Goal: Transaction & Acquisition: Download file/media

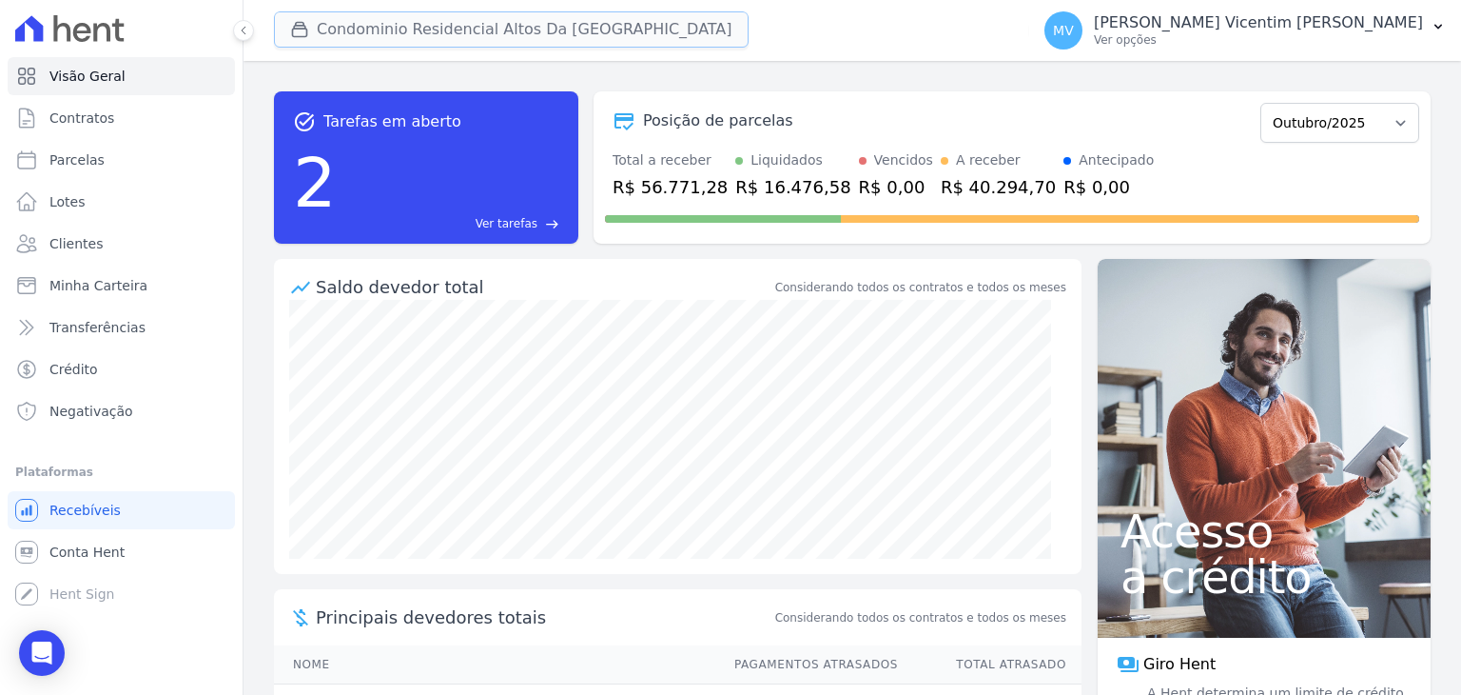
click at [523, 32] on button "Condominio Residencial Altos Da [GEOGRAPHIC_DATA]" at bounding box center [511, 29] width 475 height 36
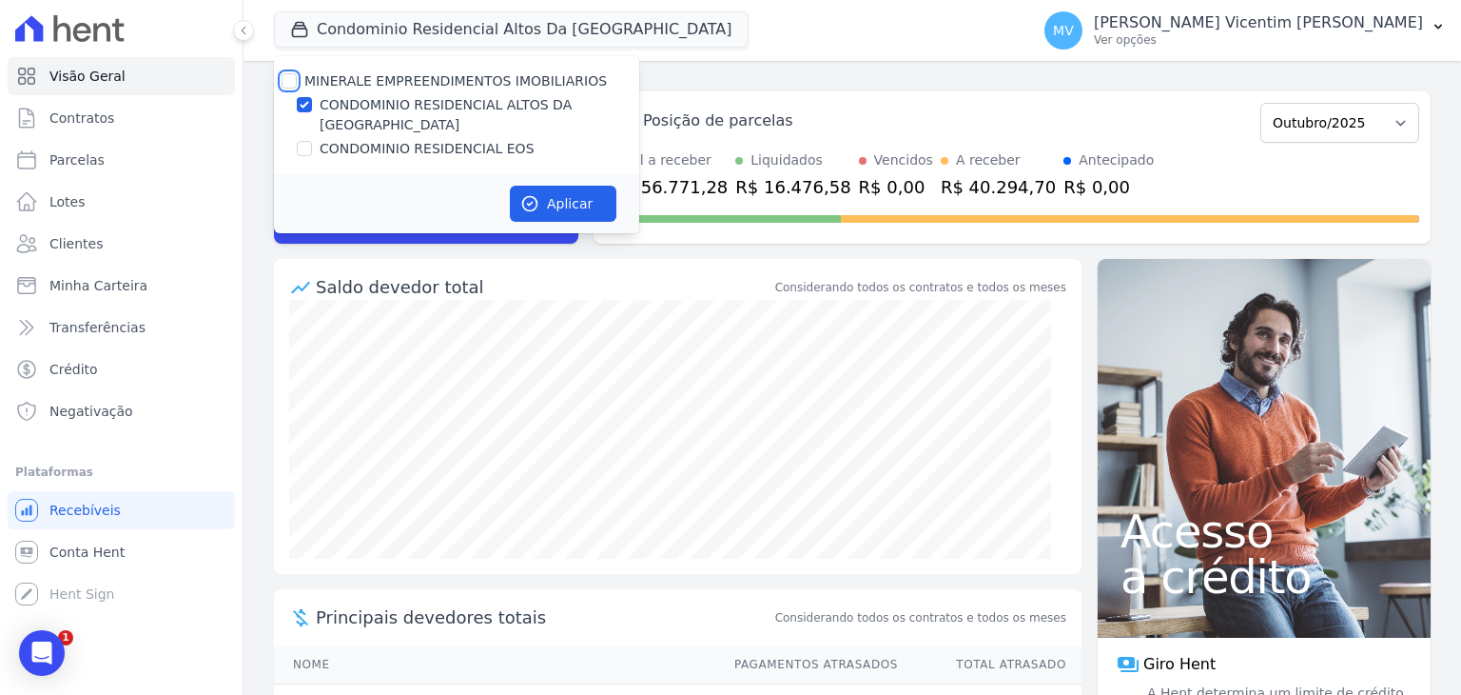
click at [291, 79] on input "MINERALE EMPREENDIMENTOS IMOBILIARIOS" at bounding box center [289, 80] width 15 height 15
checkbox input "true"
click at [291, 79] on input "MINERALE EMPREENDIMENTOS IMOBILIARIOS" at bounding box center [289, 80] width 15 height 15
checkbox input "false"
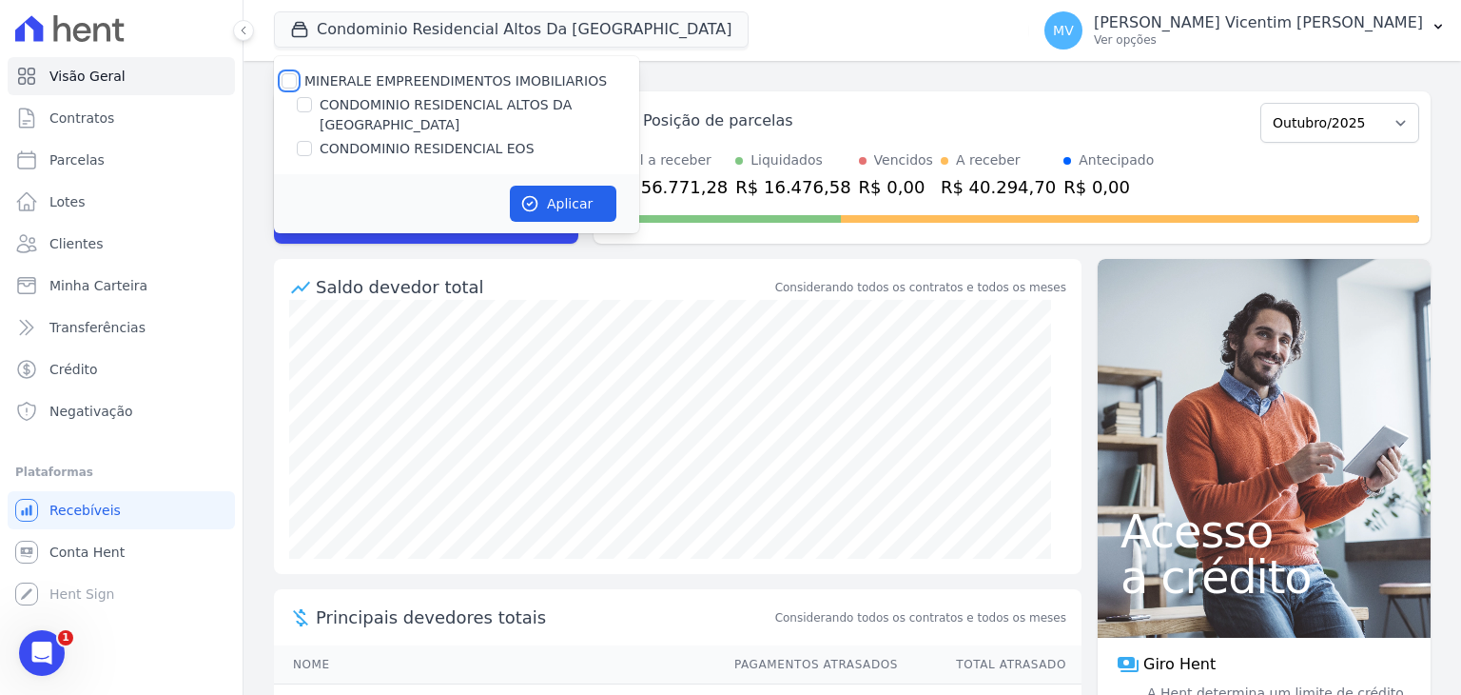
checkbox input "false"
click at [306, 141] on input "CONDOMINIO RESIDENCIAL EOS" at bounding box center [304, 148] width 15 height 15
checkbox input "true"
click at [582, 186] on button "Aplicar" at bounding box center [563, 204] width 107 height 36
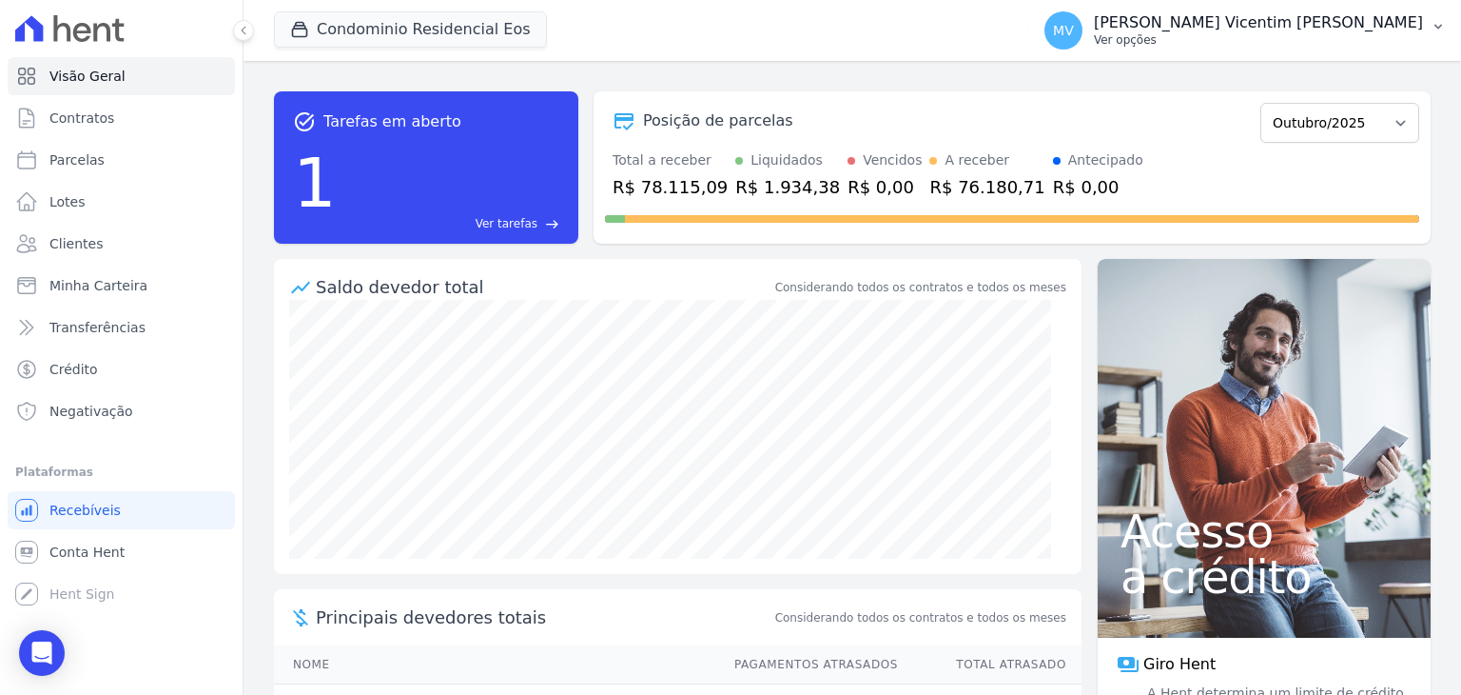
click at [1315, 21] on p "[PERSON_NAME] Vicentim [PERSON_NAME]" at bounding box center [1258, 22] width 329 height 19
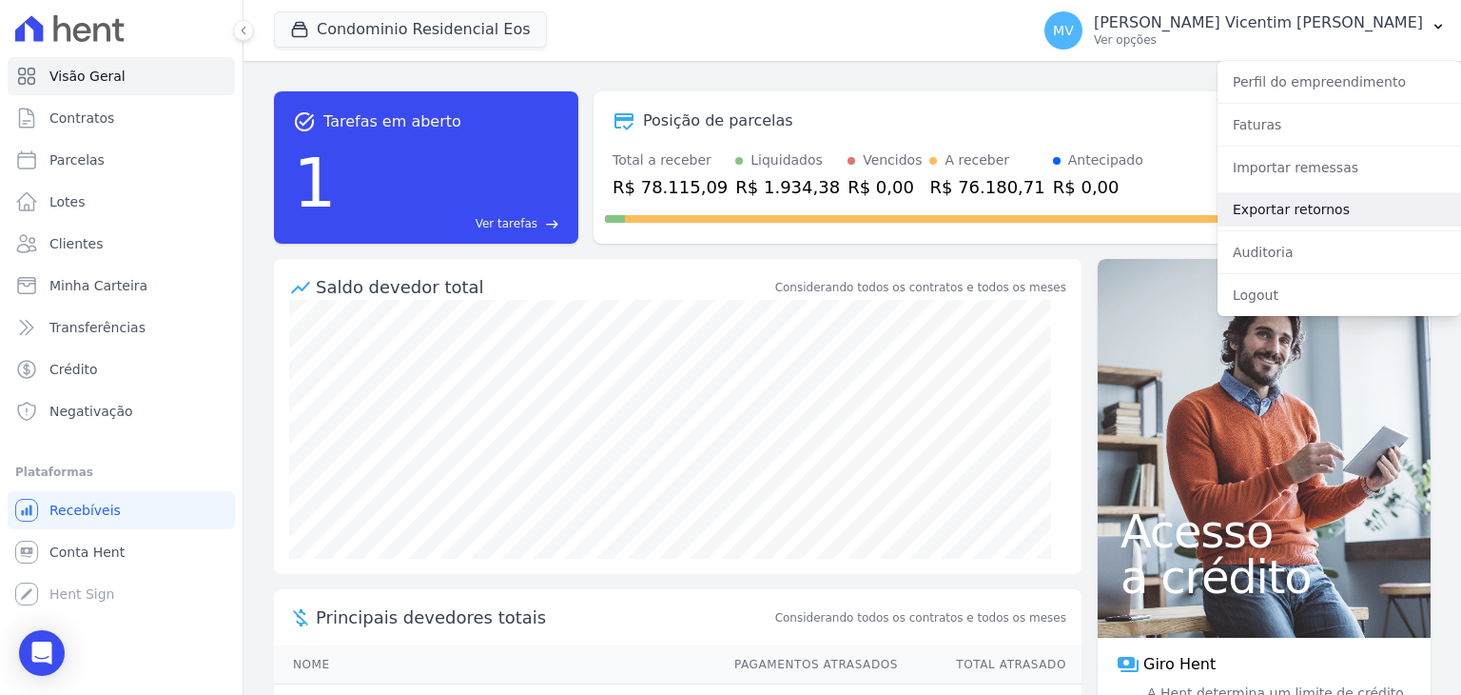
click at [1310, 218] on link "Exportar retornos" at bounding box center [1340, 209] width 244 height 34
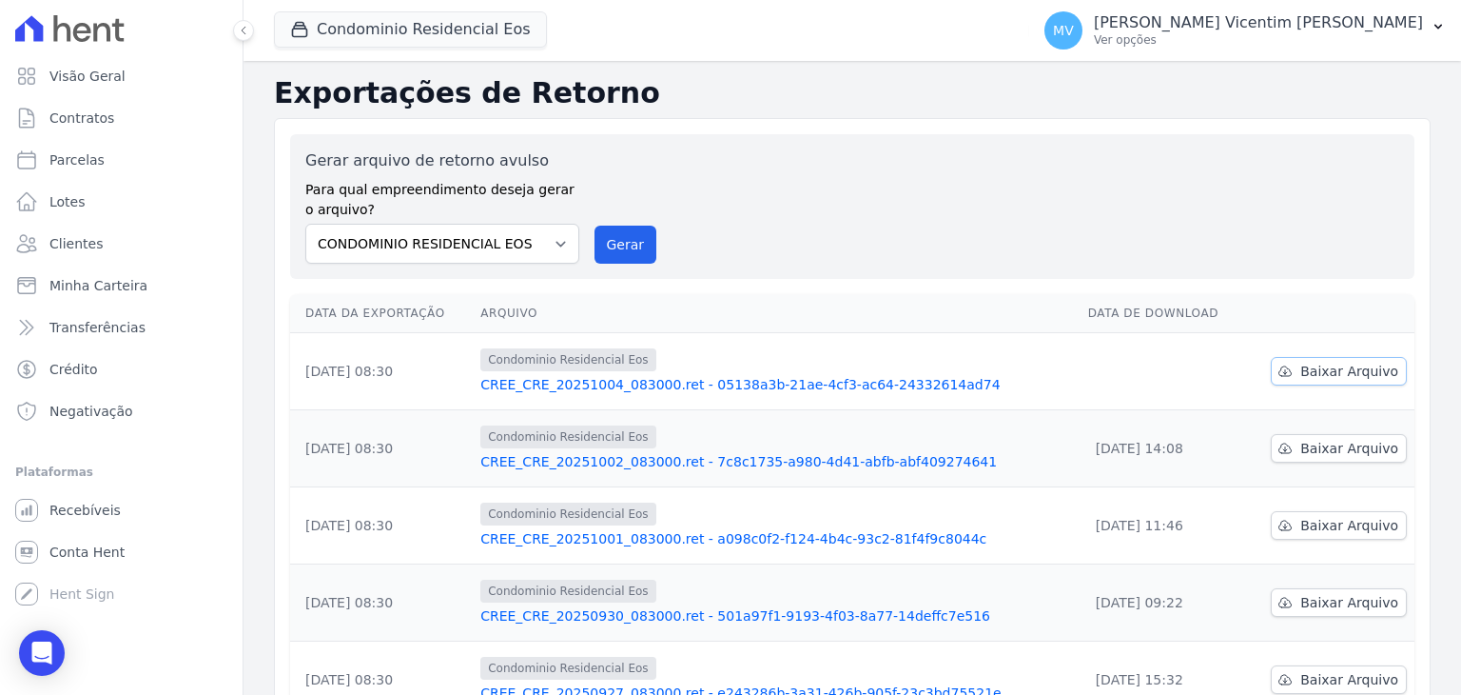
click at [1348, 372] on span "Baixar Arquivo" at bounding box center [1350, 371] width 98 height 19
click at [558, 247] on select "CONDOMINIO RESIDENCIAL ALTOS DA [GEOGRAPHIC_DATA] CONDOMINIO RESIDENCIAL EOS" at bounding box center [442, 244] width 274 height 40
select select "703cf7aa-ae26-4b90-b654-c46c67099d5f"
click at [305, 224] on select "CONDOMINIO RESIDENCIAL ALTOS DA [GEOGRAPHIC_DATA] CONDOMINIO RESIDENCIAL EOS" at bounding box center [442, 244] width 274 height 40
click at [625, 245] on button "Gerar" at bounding box center [626, 245] width 63 height 38
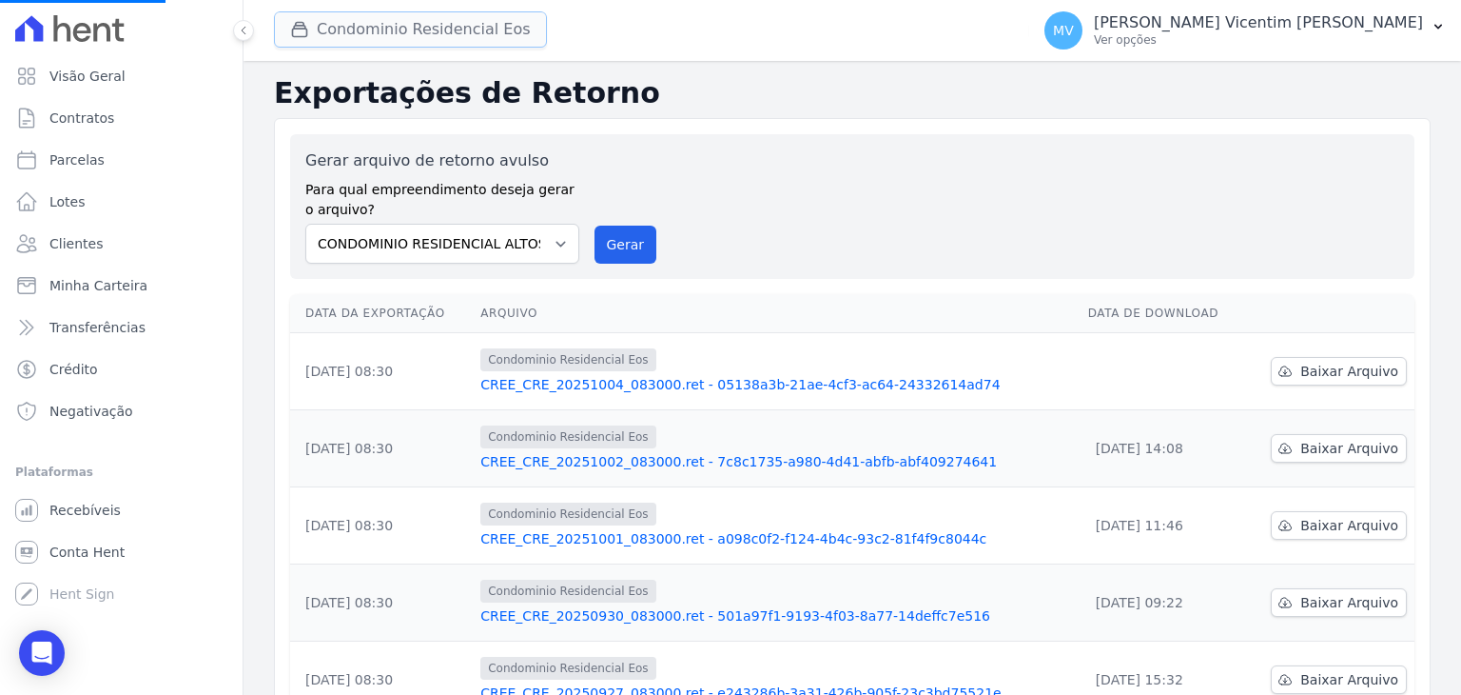
click at [448, 29] on button "Condominio Residencial Eos" at bounding box center [410, 29] width 273 height 36
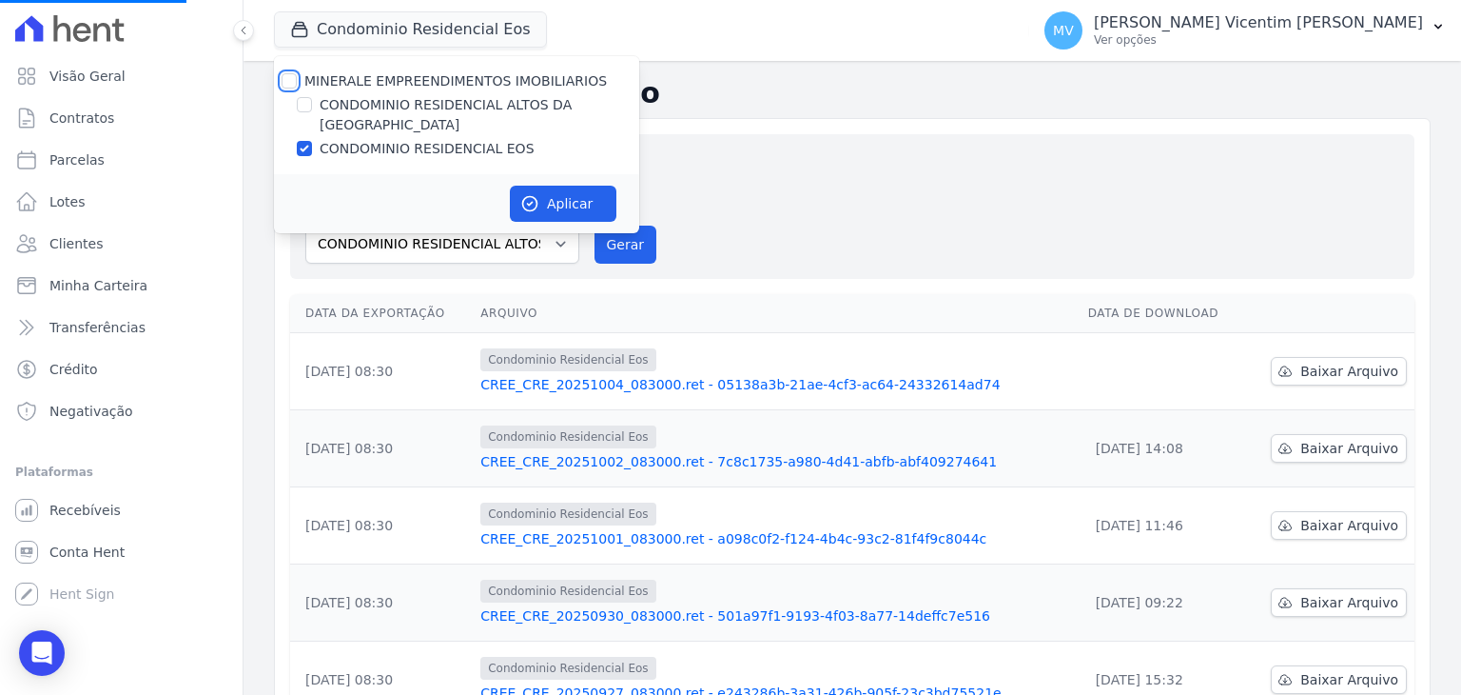
click at [291, 81] on input "MINERALE EMPREENDIMENTOS IMOBILIARIOS" at bounding box center [289, 80] width 15 height 15
checkbox input "true"
click at [291, 81] on input "MINERALE EMPREENDIMENTOS IMOBILIARIOS" at bounding box center [289, 80] width 15 height 15
checkbox input "false"
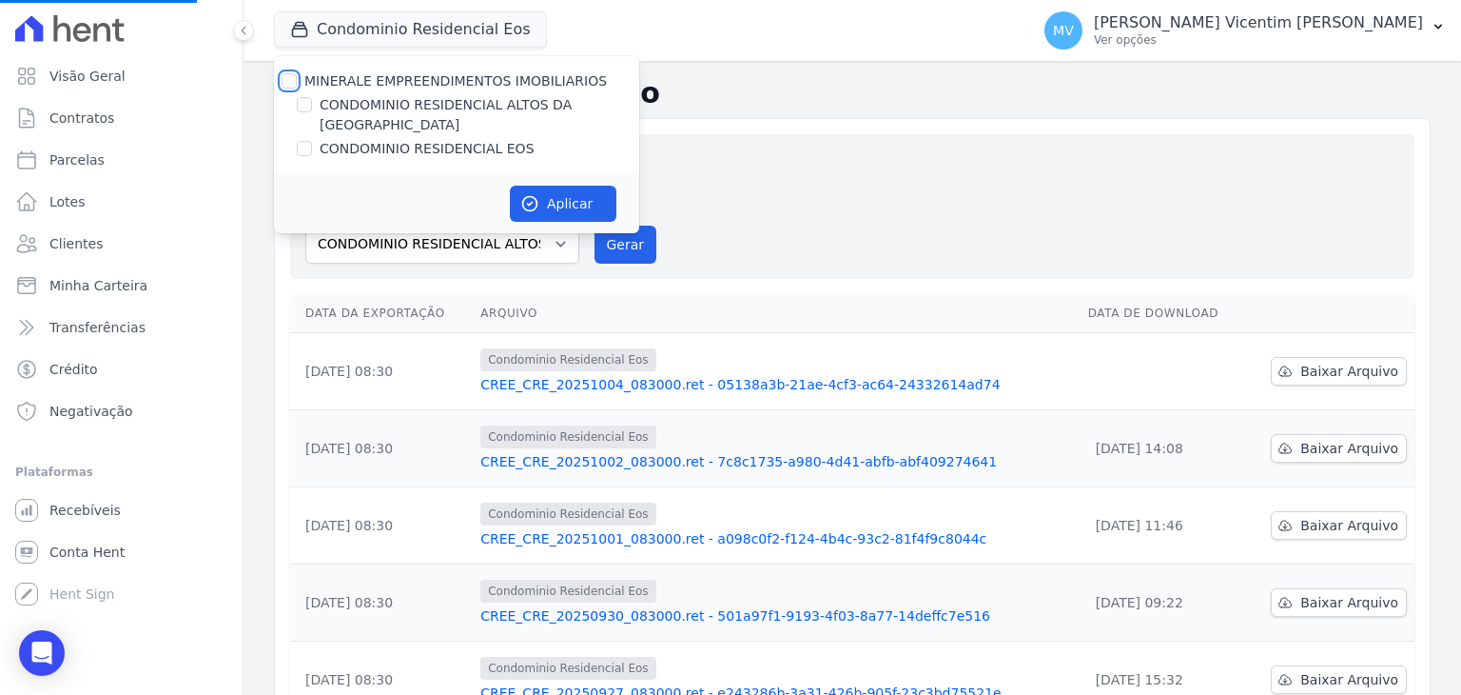
checkbox input "false"
click at [304, 108] on input "CONDOMINIO RESIDENCIAL ALTOS DA [GEOGRAPHIC_DATA]" at bounding box center [304, 104] width 15 height 15
checkbox input "true"
click at [560, 186] on button "Aplicar" at bounding box center [563, 204] width 107 height 36
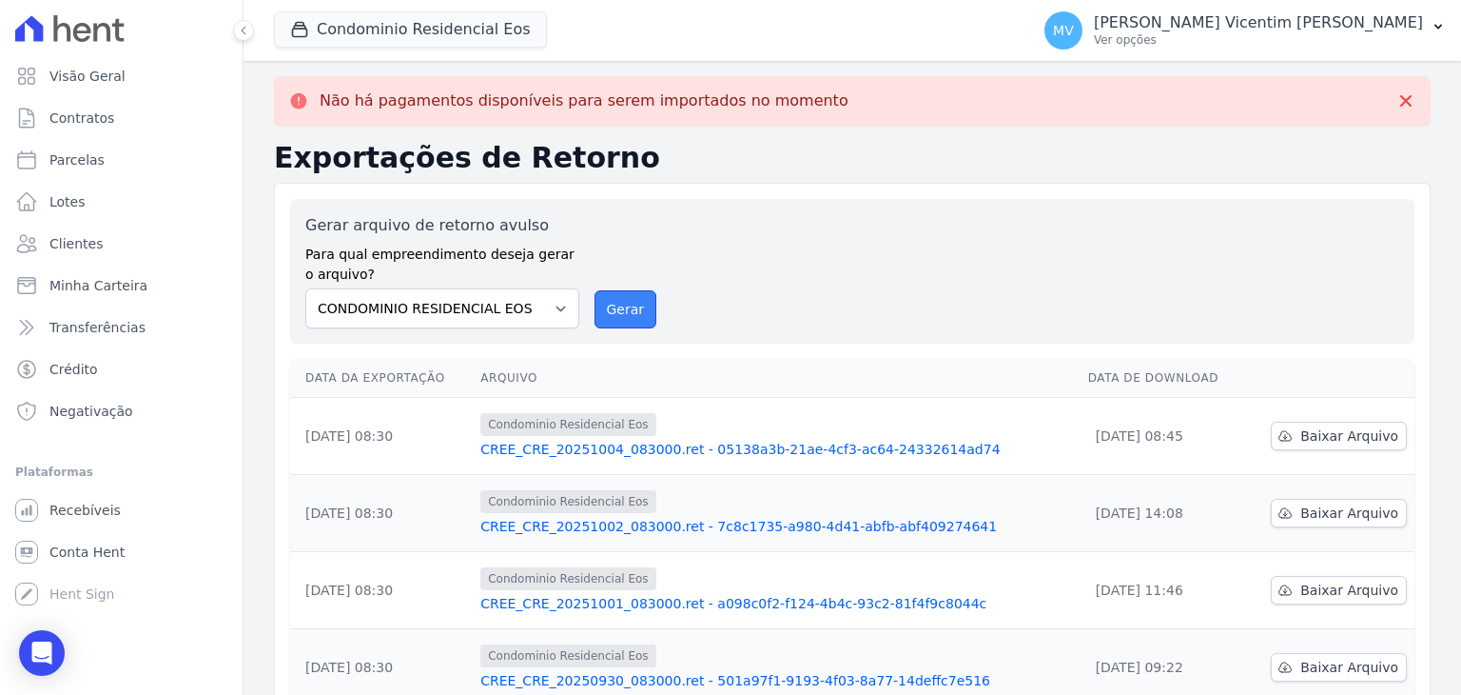
click at [628, 297] on button "Gerar" at bounding box center [626, 309] width 63 height 38
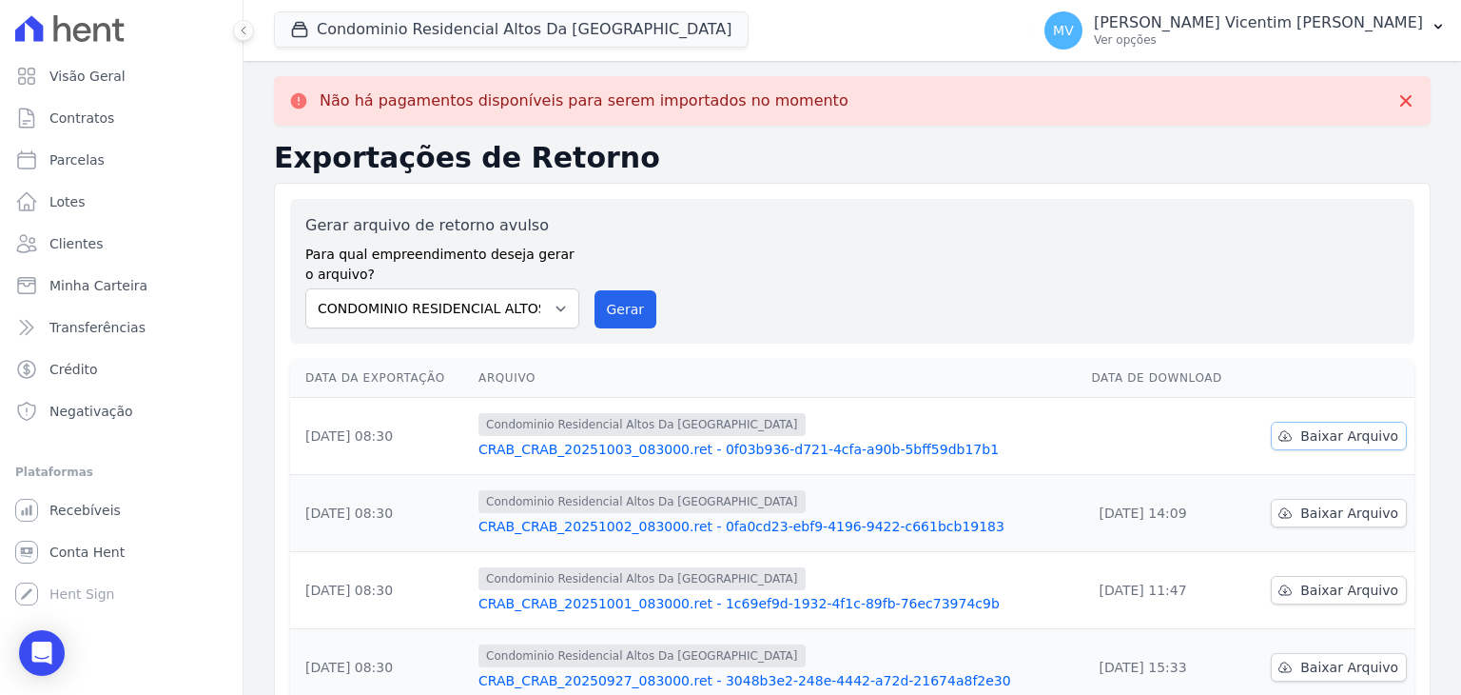
click at [1328, 438] on span "Baixar Arquivo" at bounding box center [1350, 435] width 98 height 19
